Goal: Transaction & Acquisition: Purchase product/service

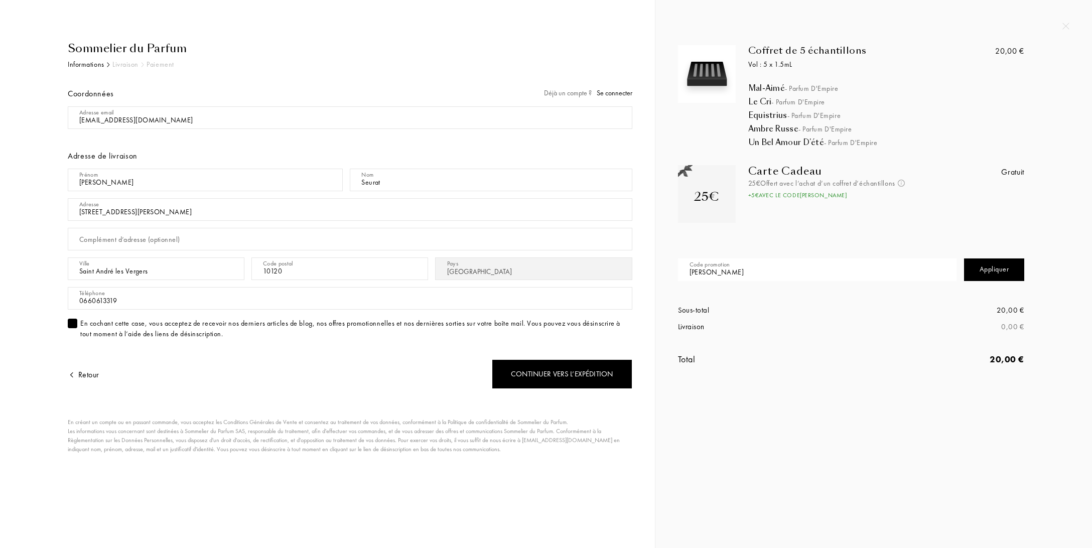
select select "FR"
click at [84, 66] on div "Informations" at bounding box center [86, 64] width 37 height 11
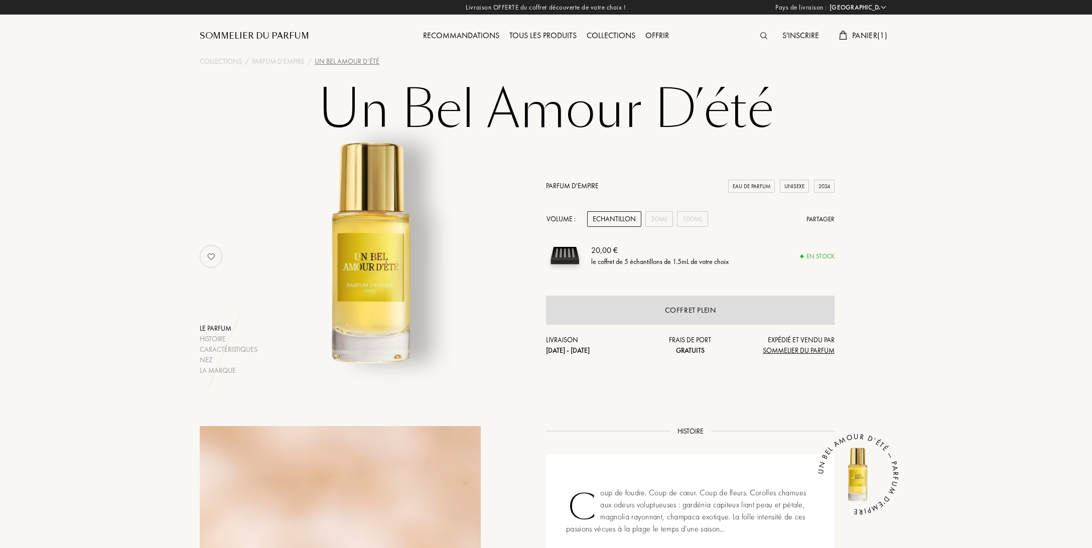
select select "FR"
click at [873, 33] on span "Panier ( 1 )" at bounding box center [869, 35] width 35 height 11
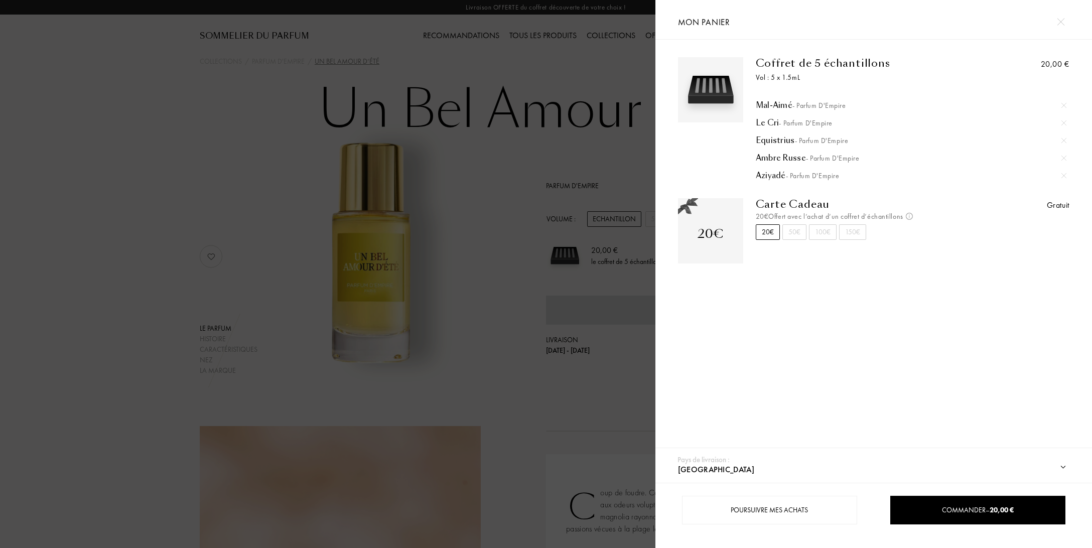
click at [1064, 176] on img at bounding box center [1064, 175] width 5 height 5
click at [595, 160] on div at bounding box center [328, 274] width 656 height 548
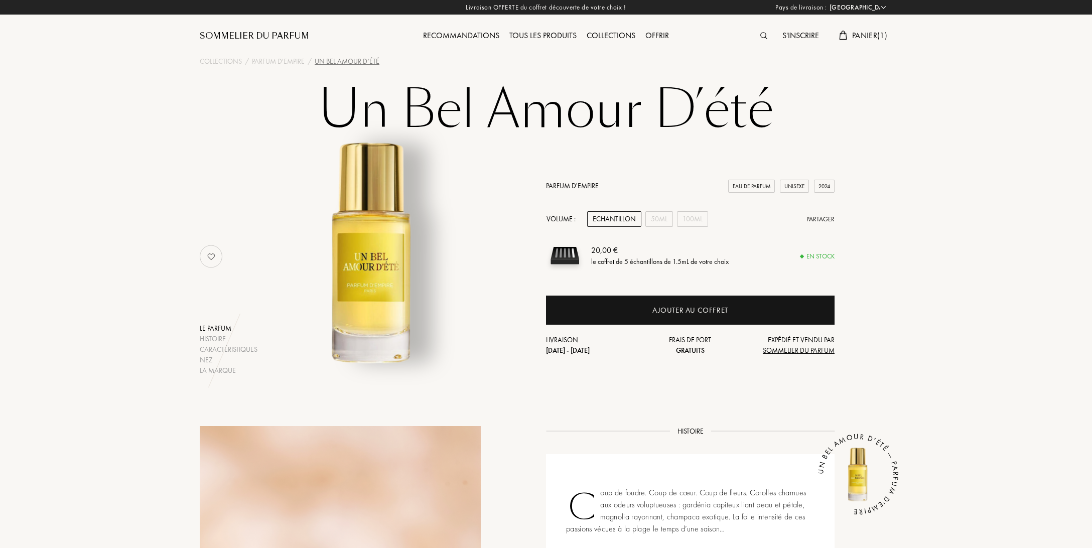
click at [575, 184] on link "Parfum d'Empire" at bounding box center [572, 185] width 53 height 9
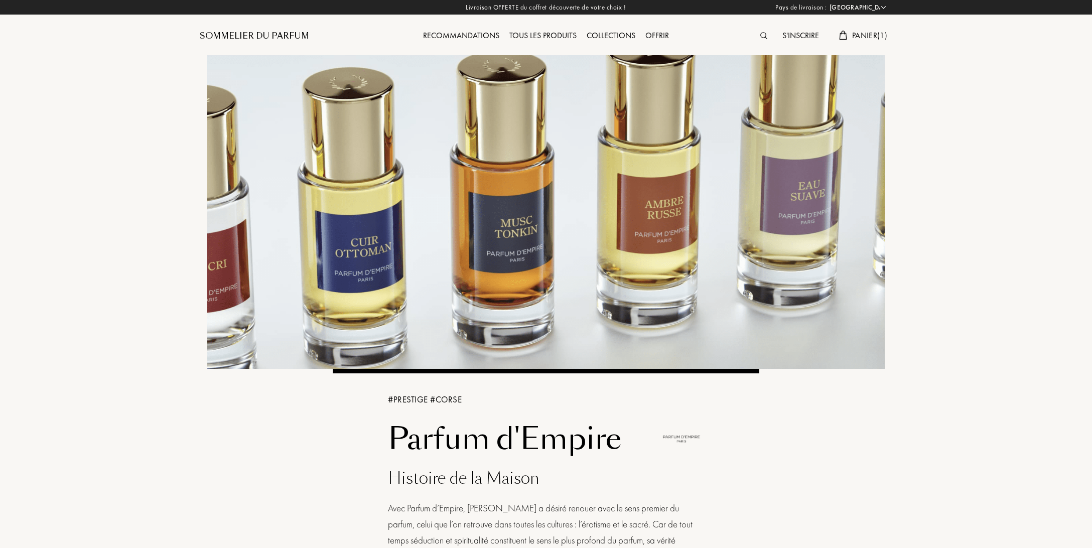
select select "FR"
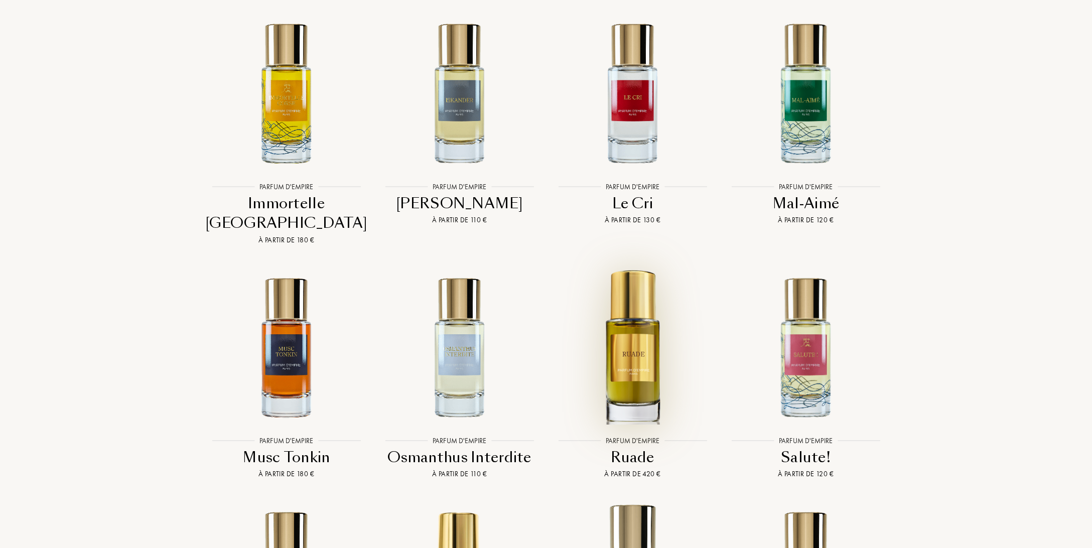
scroll to position [2645, 0]
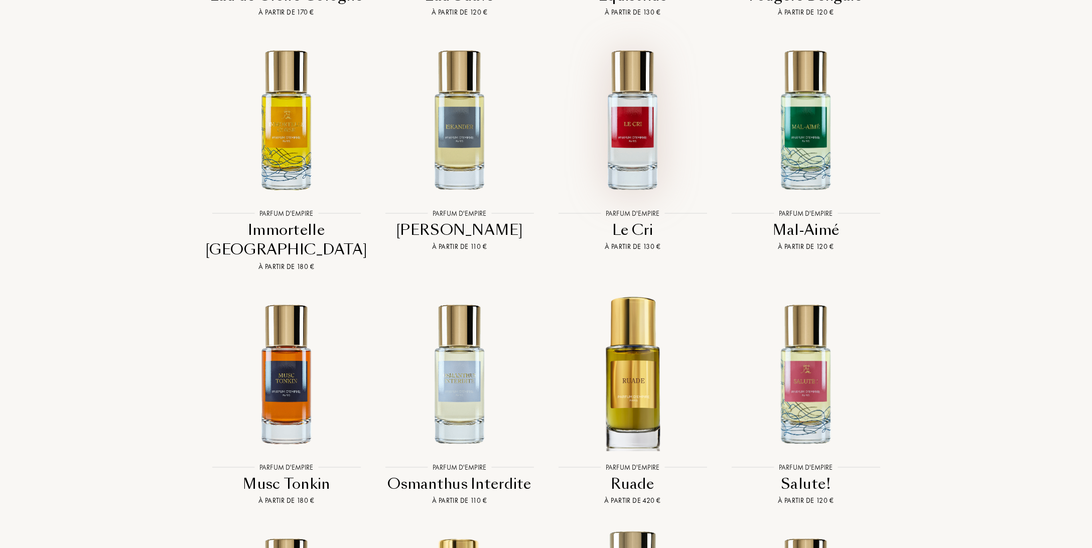
click at [636, 112] on img at bounding box center [633, 119] width 156 height 156
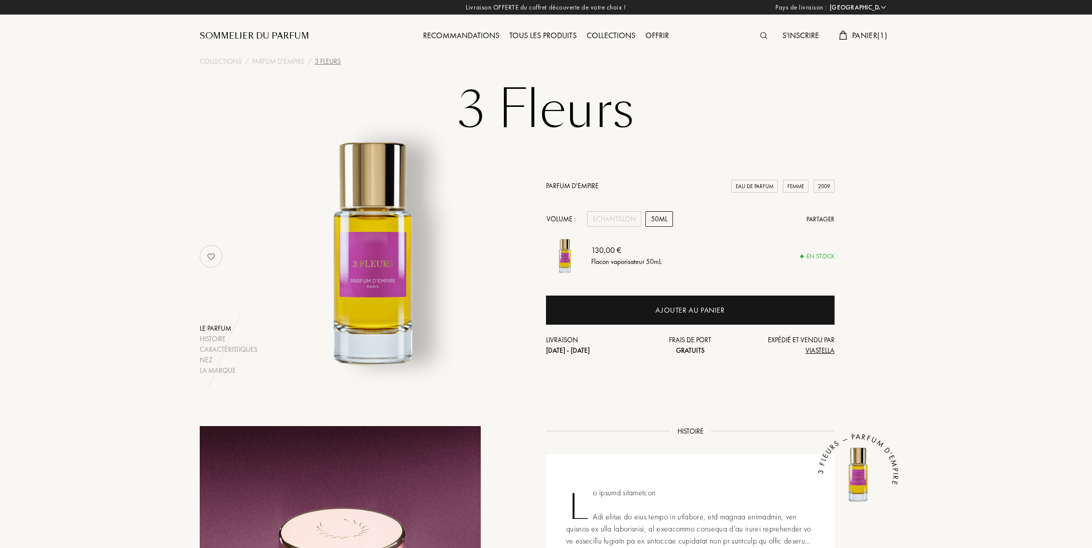
select select "FR"
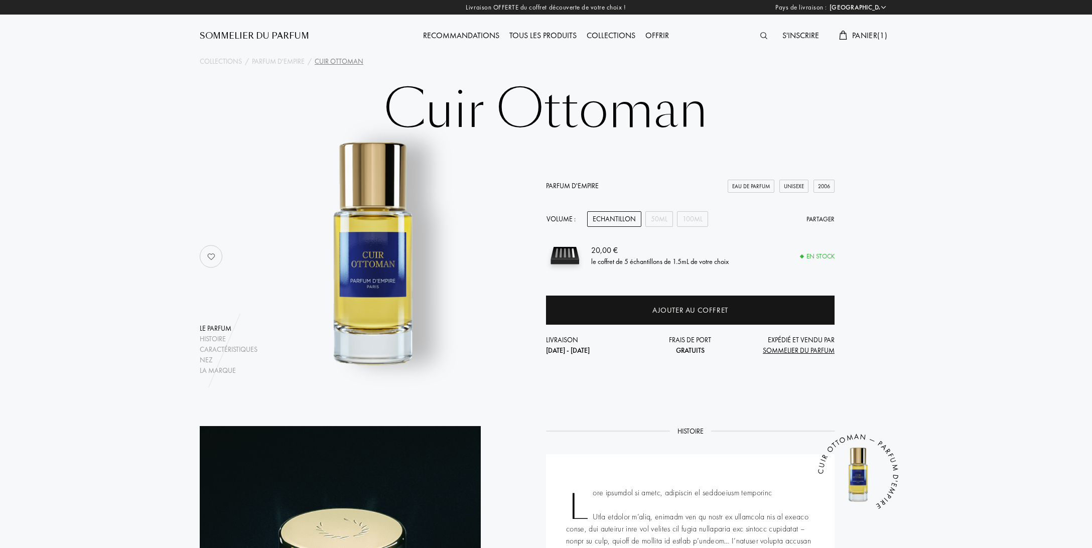
select select "FR"
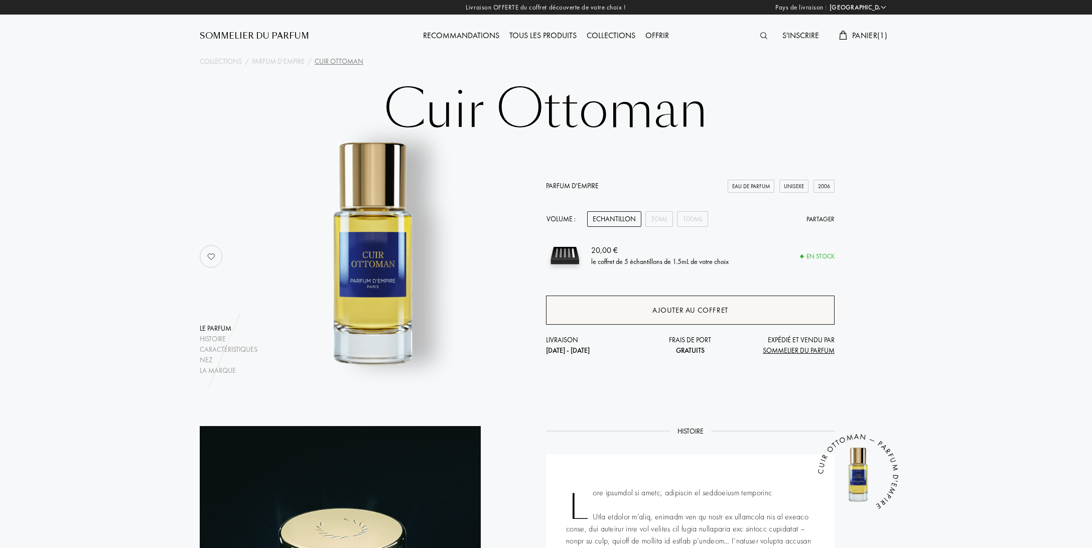
click at [632, 311] on div "Ajouter au coffret" at bounding box center [690, 310] width 289 height 29
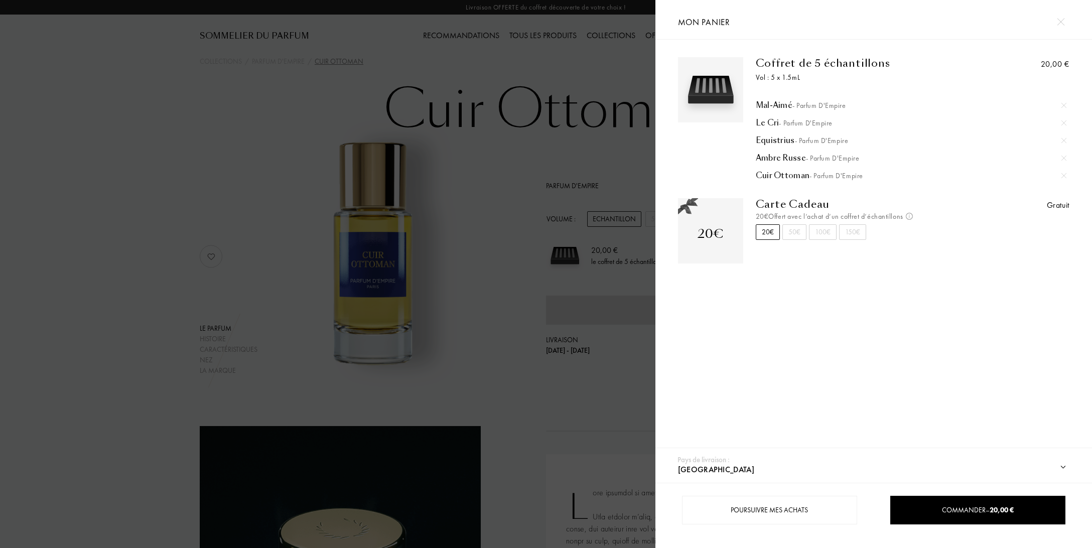
click at [468, 162] on div at bounding box center [328, 274] width 656 height 548
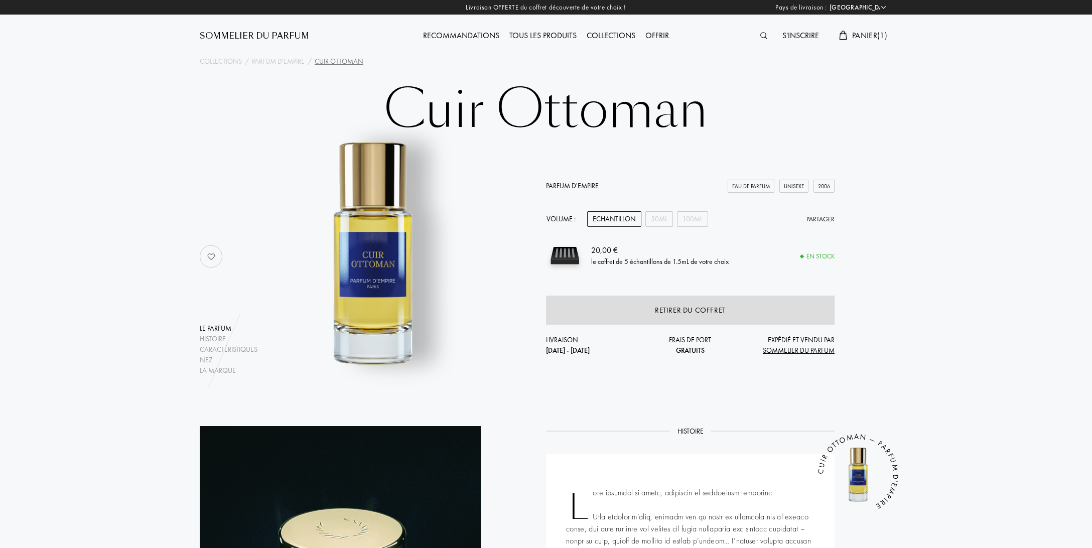
click at [868, 35] on span "Panier ( 1 )" at bounding box center [869, 35] width 35 height 11
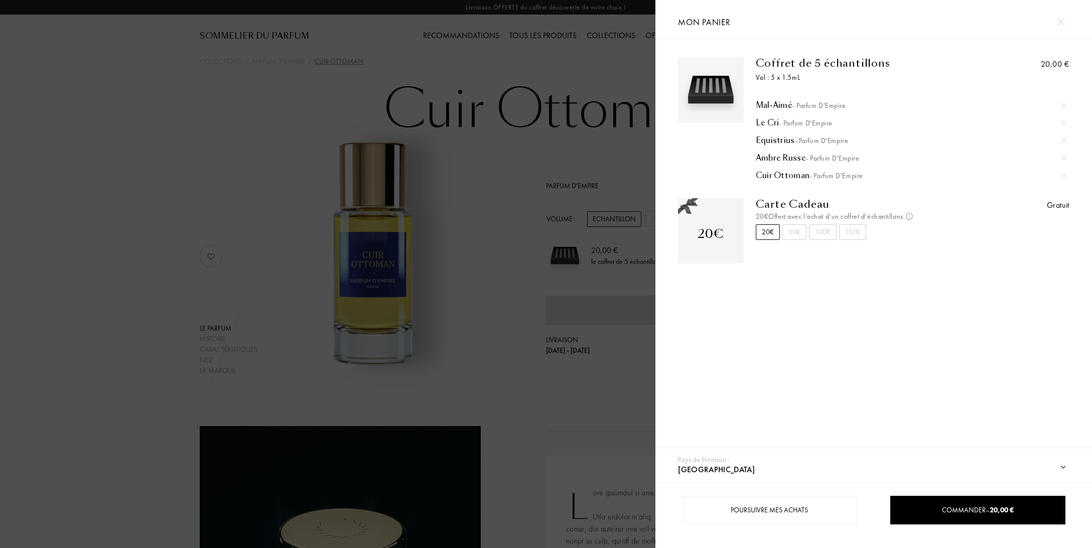
click at [1067, 175] on div at bounding box center [1064, 175] width 15 height 15
click at [521, 155] on div at bounding box center [328, 274] width 656 height 548
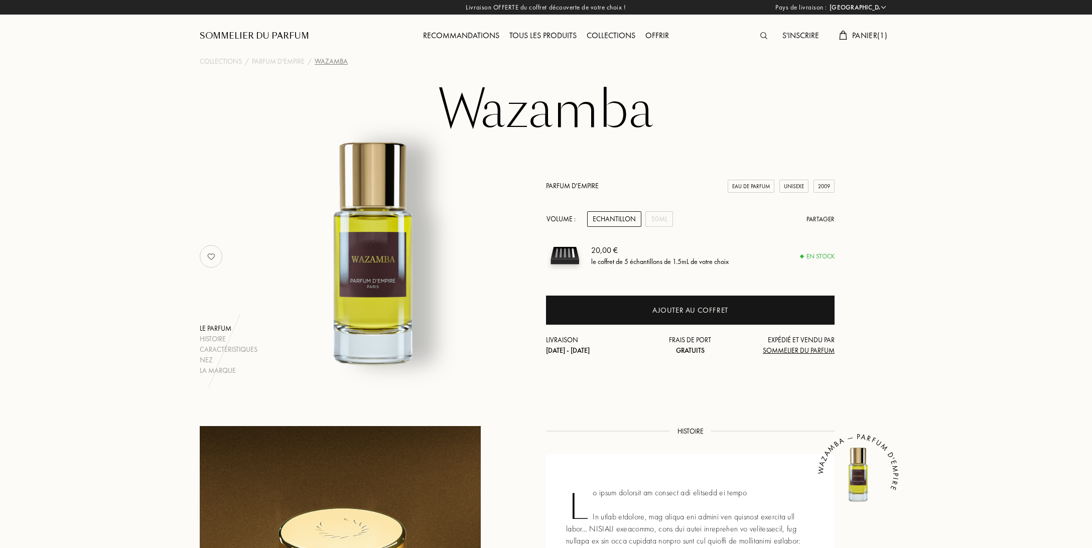
select select "FR"
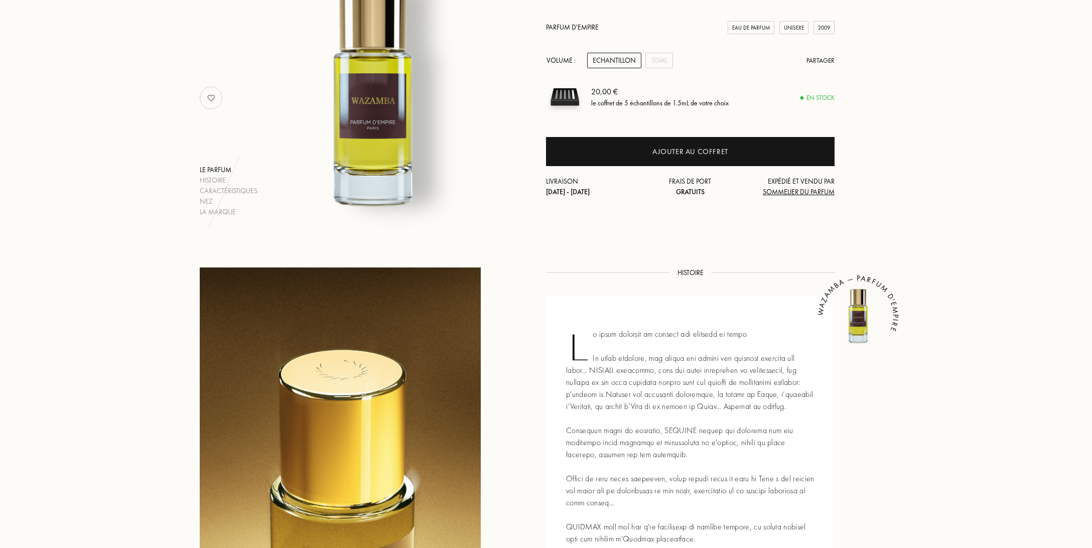
scroll to position [317, 0]
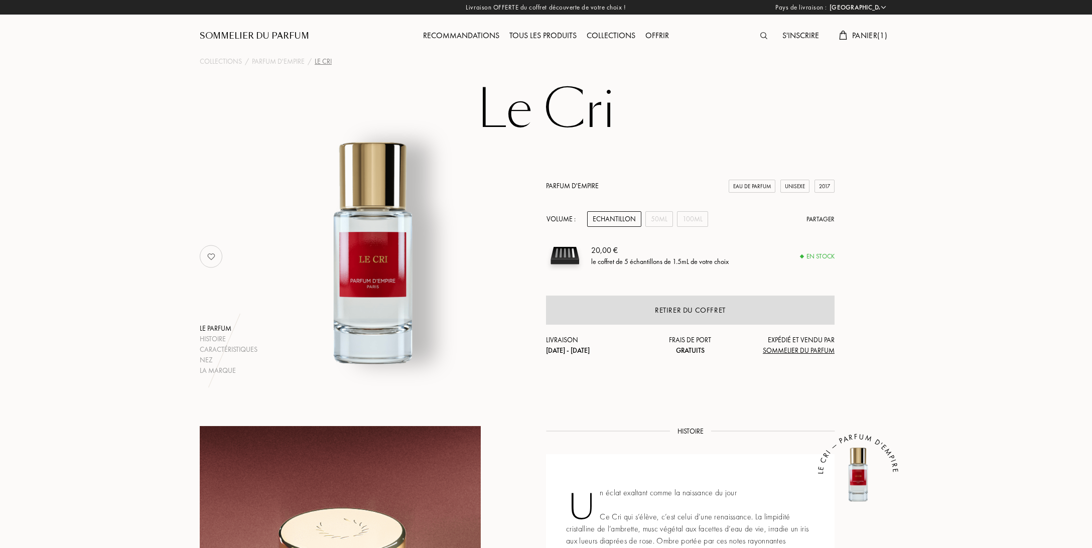
select select "FR"
click at [580, 187] on link "Parfum d'Empire" at bounding box center [572, 185] width 53 height 9
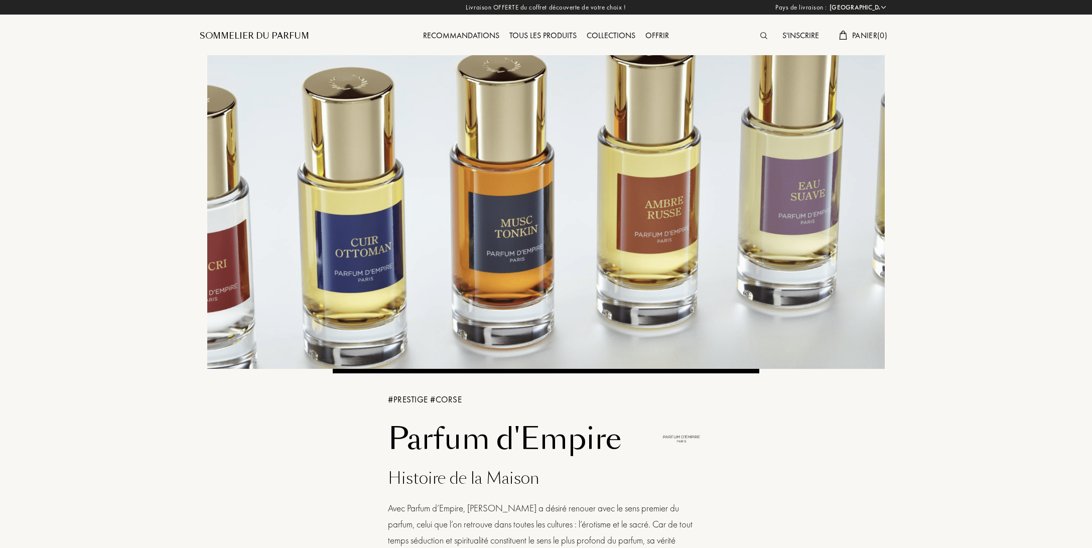
select select "FR"
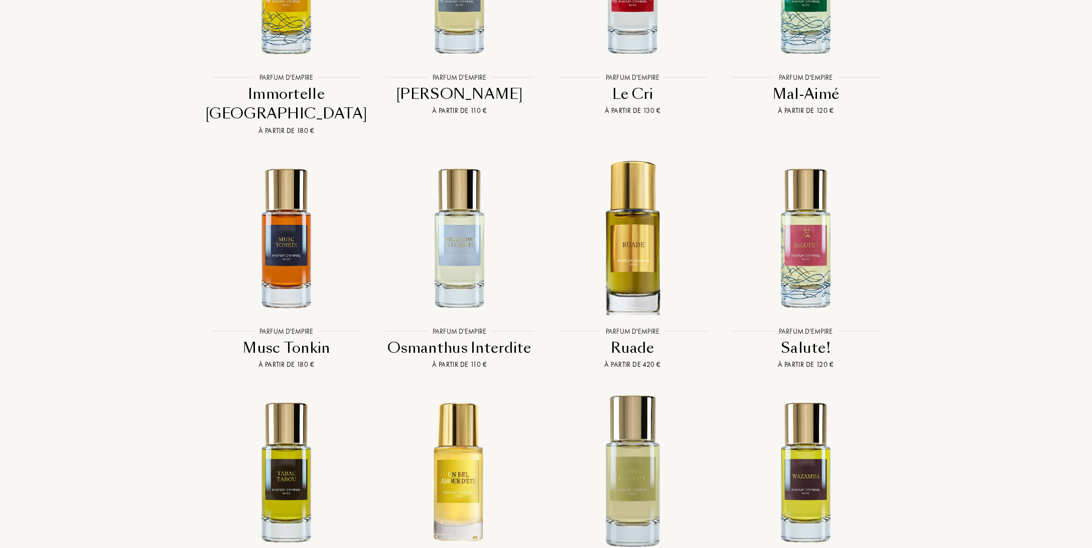
scroll to position [2910, 0]
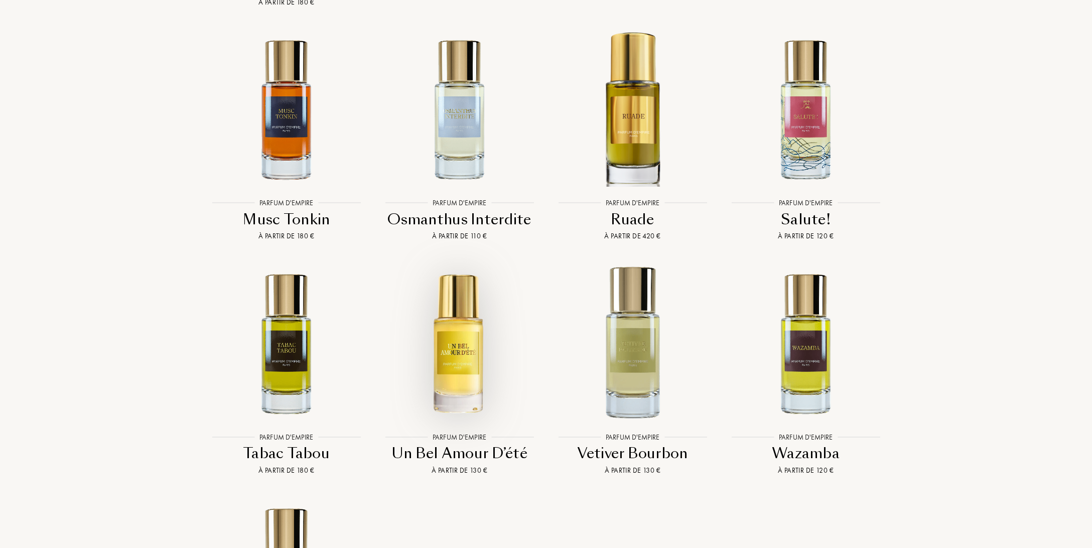
click at [477, 300] on img at bounding box center [459, 343] width 156 height 156
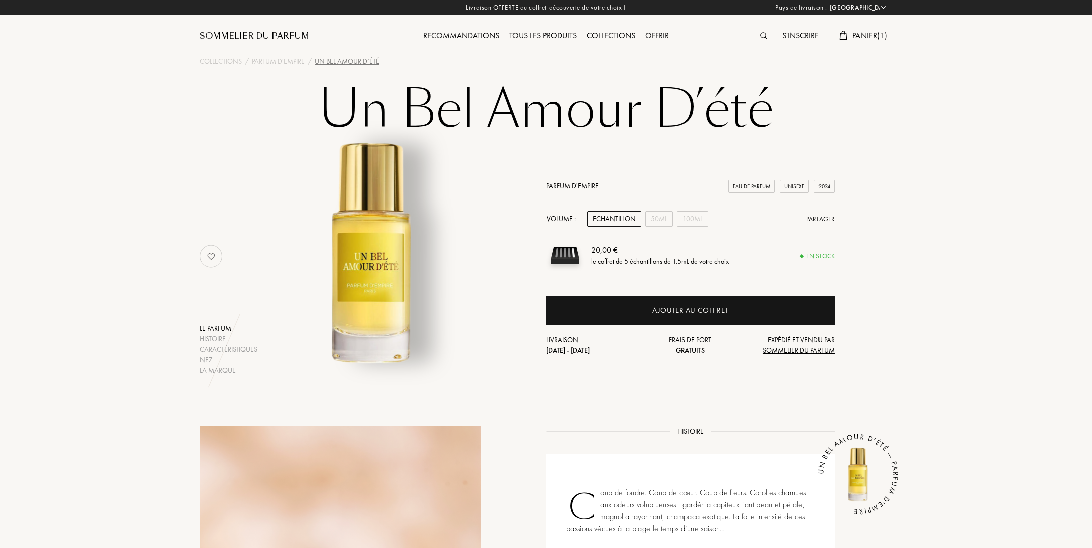
select select "FR"
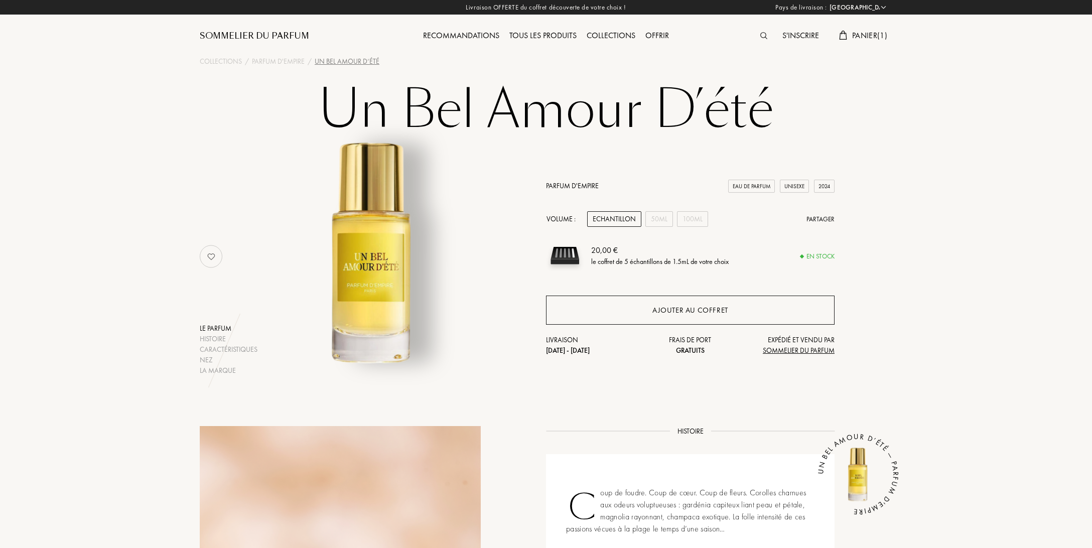
click at [714, 310] on div "Ajouter au coffret" at bounding box center [691, 311] width 76 height 12
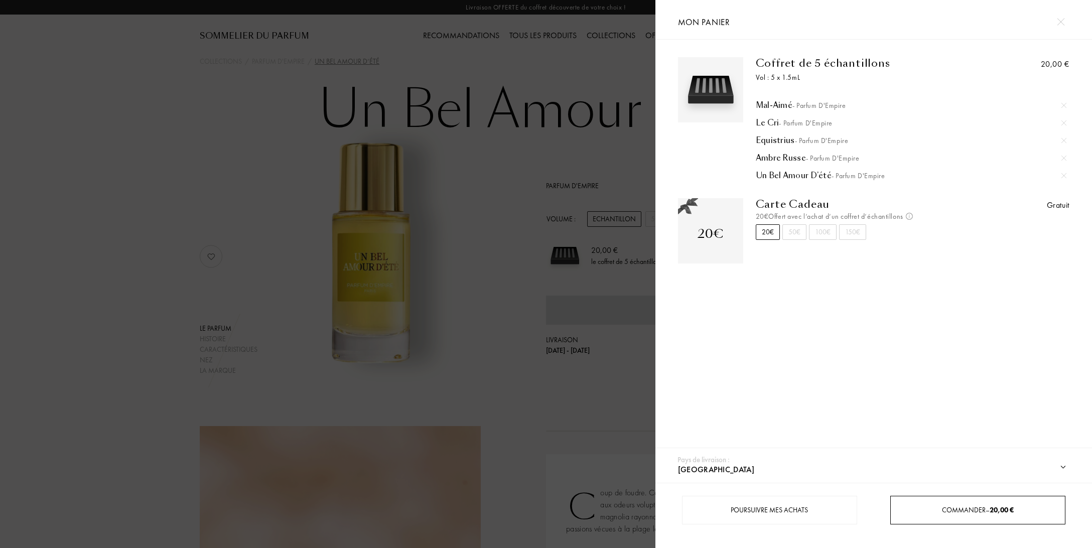
click at [959, 508] on span "Commander – 20,00 €" at bounding box center [978, 509] width 72 height 9
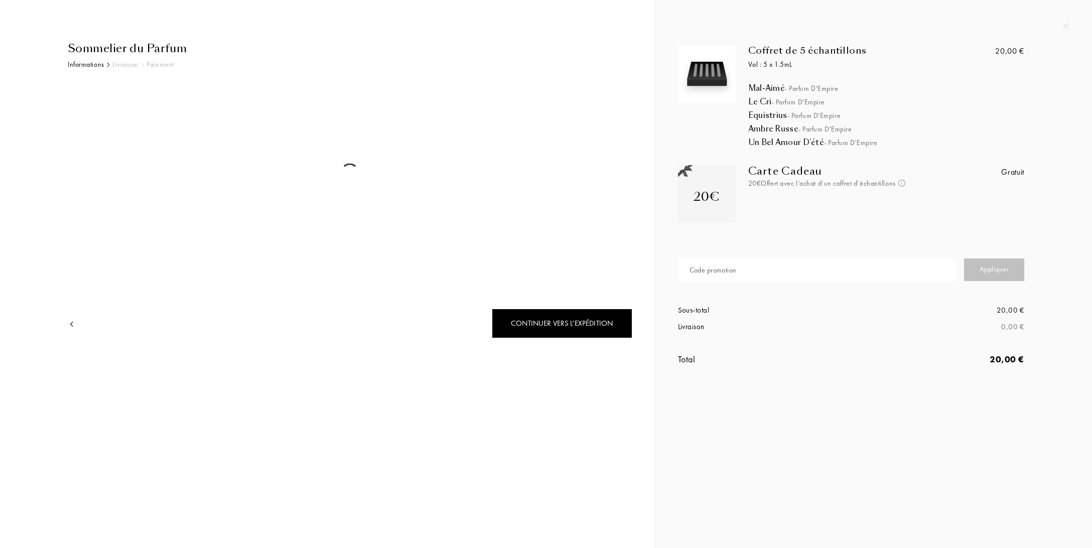
select select "FR"
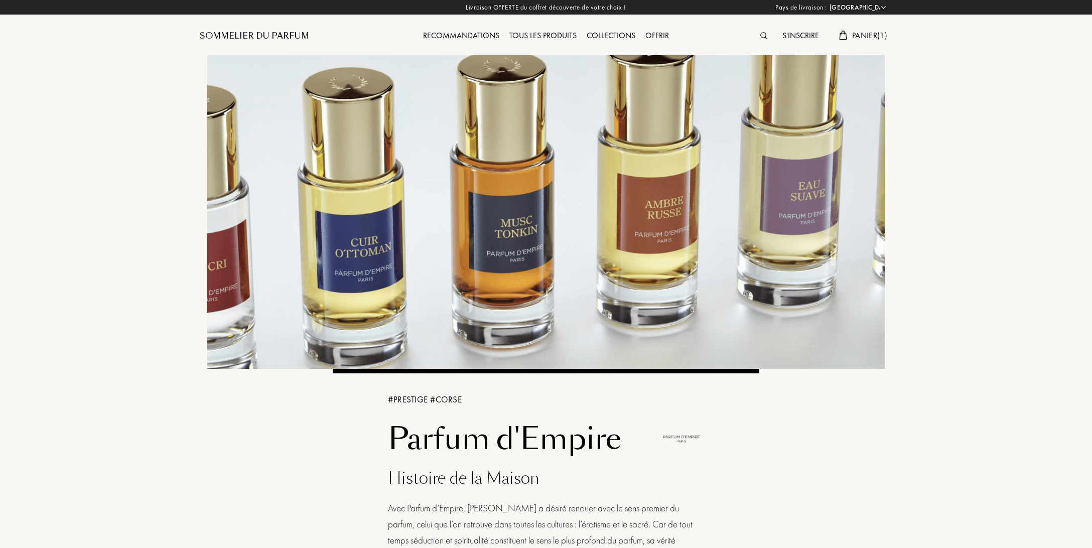
select select "FR"
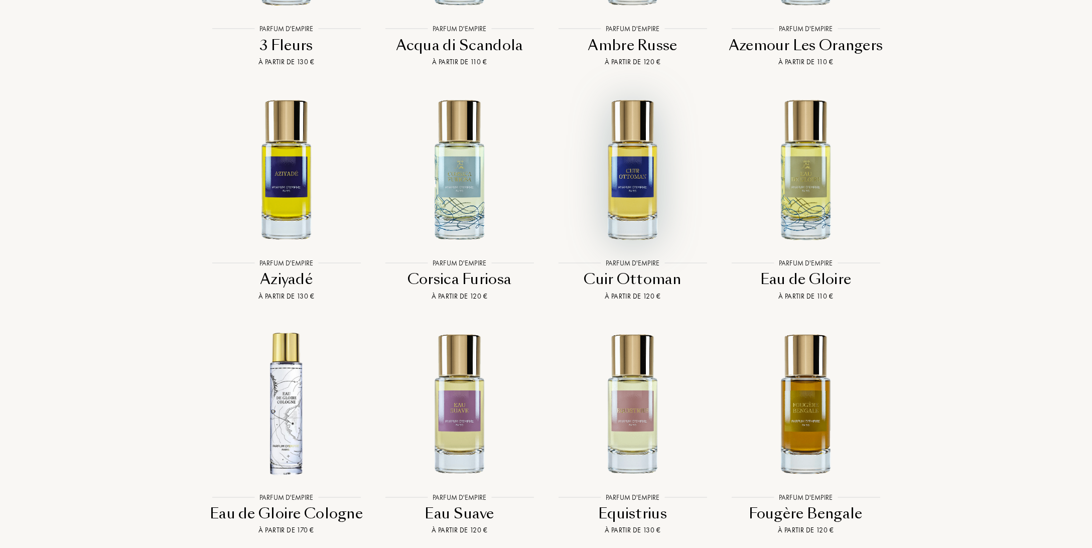
scroll to position [2222, 0]
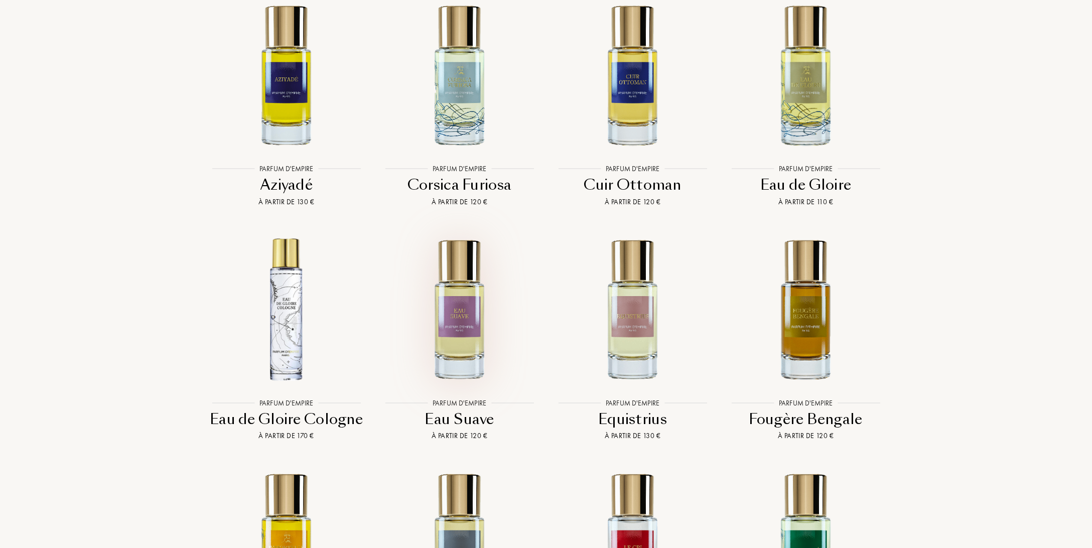
click at [474, 263] on img at bounding box center [459, 309] width 156 height 156
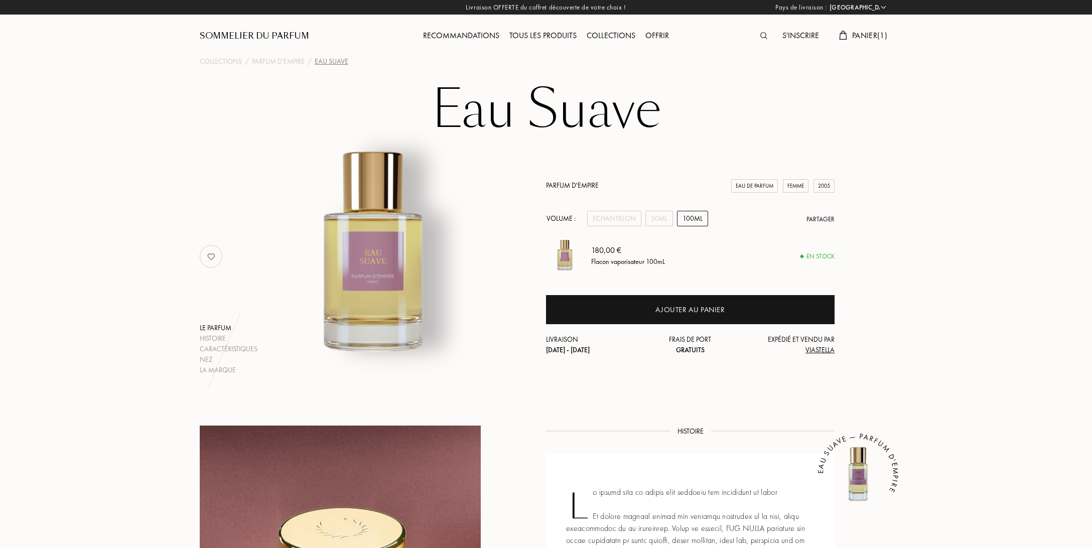
select select "FR"
